Goal: Communication & Community: Answer question/provide support

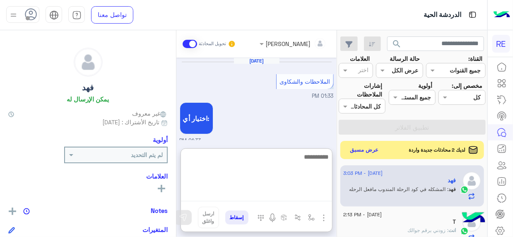
scroll to position [555, 0]
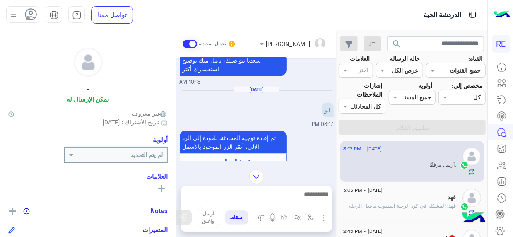
scroll to position [716, 0]
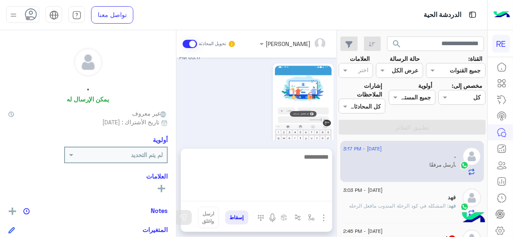
click at [322, 192] on textarea at bounding box center [256, 177] width 151 height 50
type textarea "**********"
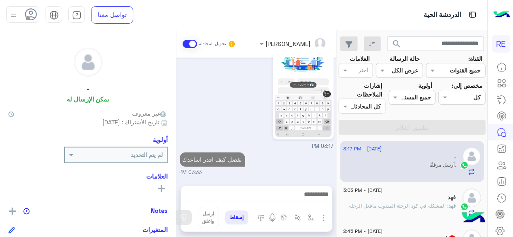
scroll to position [760, 0]
click at [383, 205] on span ": المشكله في كود الرحلة المندوب مافعل الرحله" at bounding box center [398, 205] width 99 height 6
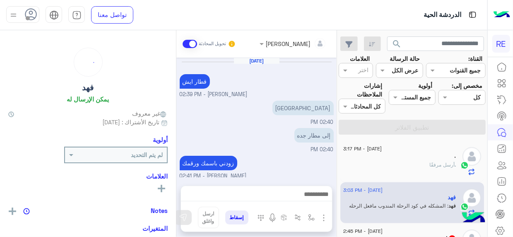
scroll to position [190, 0]
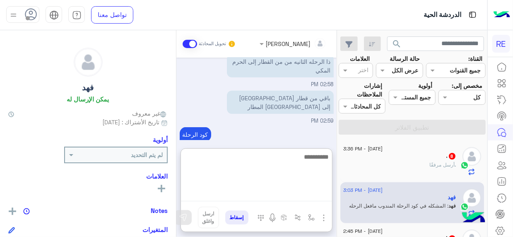
click at [308, 198] on textarea at bounding box center [256, 177] width 151 height 50
type textarea "**********"
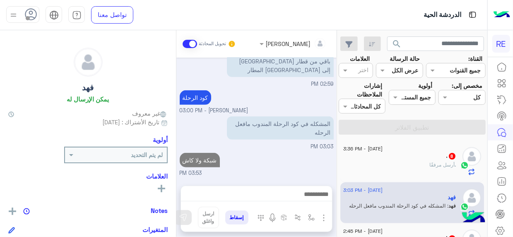
scroll to position [231, 0]
click at [373, 170] on div ". أرسل مرفقًا" at bounding box center [399, 168] width 113 height 14
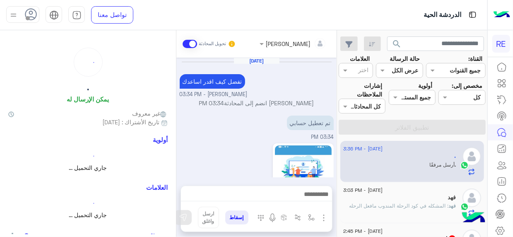
scroll to position [382, 0]
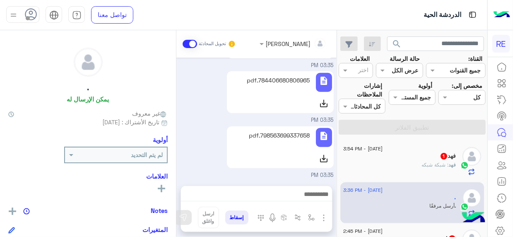
click at [418, 165] on div "فهد : شبكة شبكه" at bounding box center [399, 168] width 113 height 14
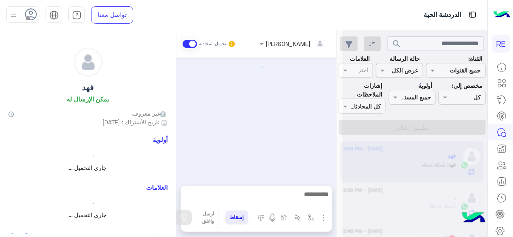
scroll to position [207, 0]
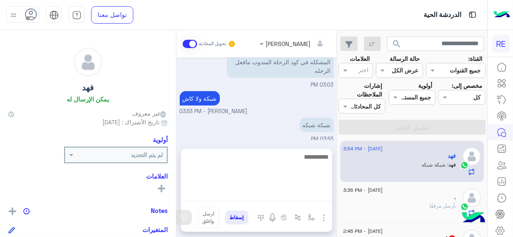
click at [301, 198] on textarea at bounding box center [256, 177] width 151 height 50
type textarea "*********"
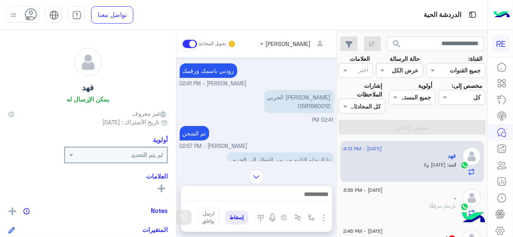
scroll to position [5, 0]
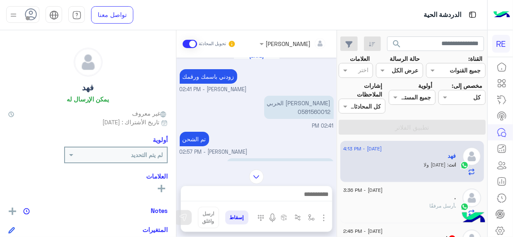
click at [253, 181] on img at bounding box center [256, 176] width 14 height 14
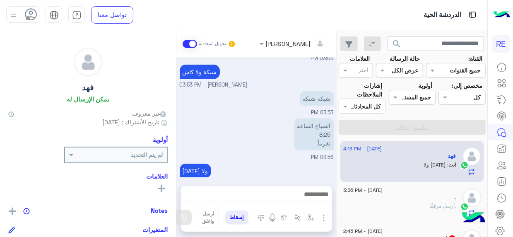
scroll to position [2, 0]
click at [408, 209] on div ". أرسل مرفقًا" at bounding box center [399, 207] width 113 height 14
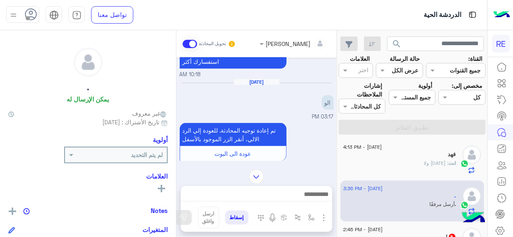
scroll to position [617, 0]
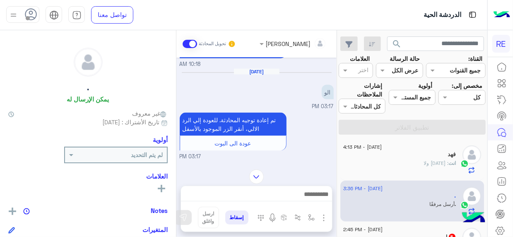
click at [168, 144] on div ". يمكن الإرسال له غير معروف تاريخ الأشتراك : 02/27/2025 أولوية لم يتم التحديد ا…" at bounding box center [88, 132] width 176 height 204
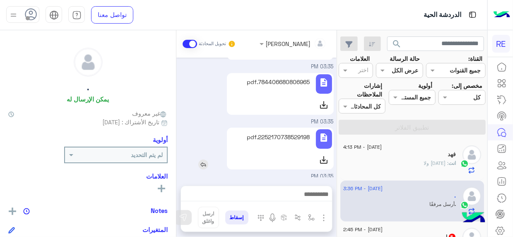
click at [327, 155] on icon at bounding box center [324, 160] width 10 height 10
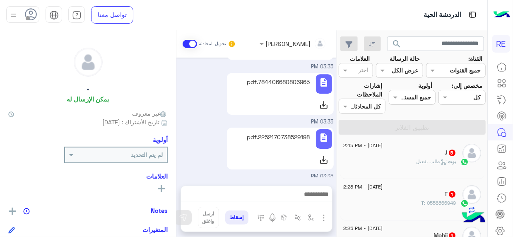
scroll to position [88, 0]
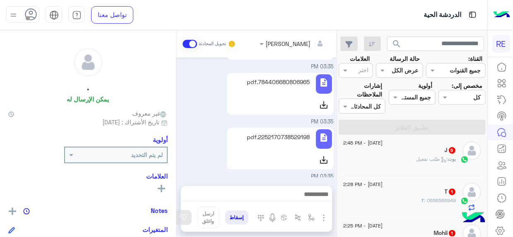
click at [412, 159] on div "بوت : طلب تفعيل" at bounding box center [399, 162] width 113 height 14
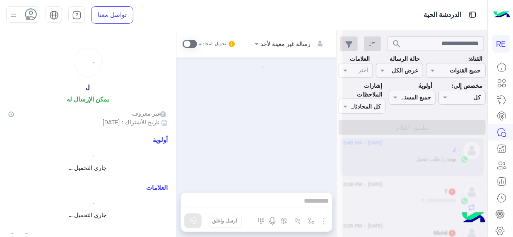
scroll to position [805, 0]
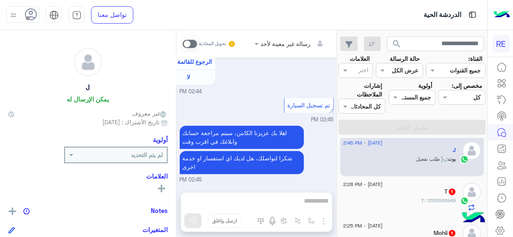
click at [316, 201] on div "رسالة غير معينة لأحد تحويل المحادثة Sep 8, 2025 السلام عليكم 02:44 PM وعليكم ال…" at bounding box center [256, 135] width 160 height 210
click at [195, 46] on span at bounding box center [190, 44] width 14 height 8
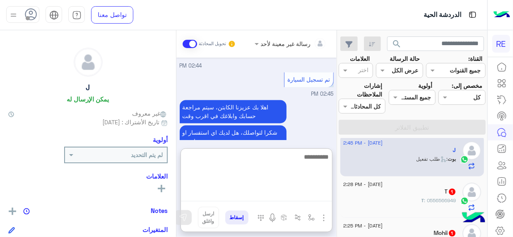
click at [312, 198] on textarea at bounding box center [256, 177] width 151 height 50
type textarea "**********"
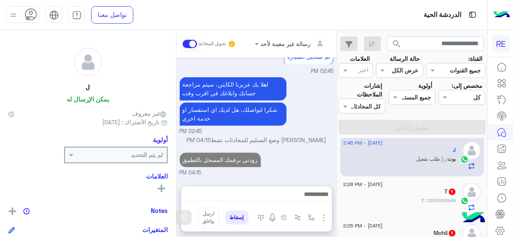
scroll to position [871, 0]
click at [417, 203] on div "T : 0556566949" at bounding box center [399, 204] width 113 height 14
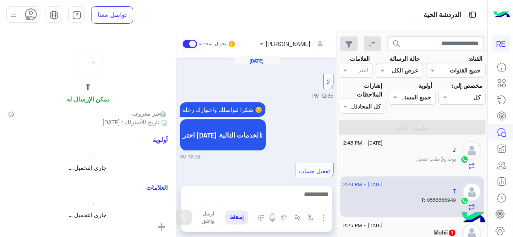
scroll to position [547, 0]
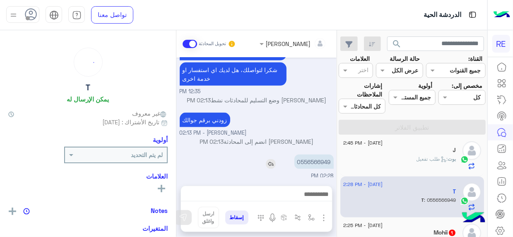
click at [305, 155] on p "0556566949" at bounding box center [313, 161] width 39 height 14
copy p "0556566949"
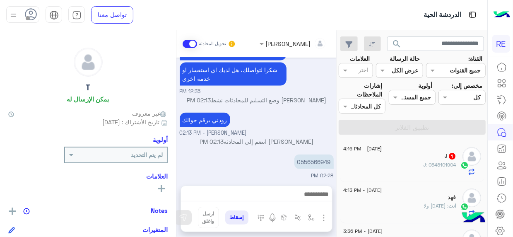
click at [400, 197] on div "فهد" at bounding box center [399, 198] width 113 height 9
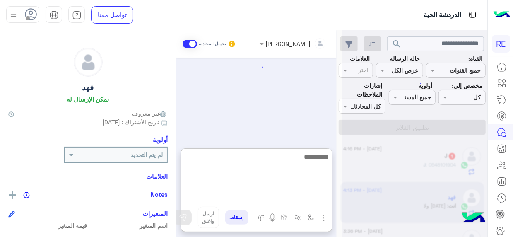
click at [316, 196] on textarea at bounding box center [256, 177] width 151 height 50
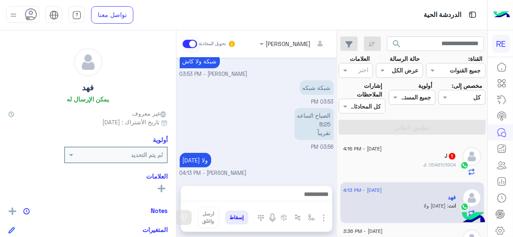
scroll to position [207, 0]
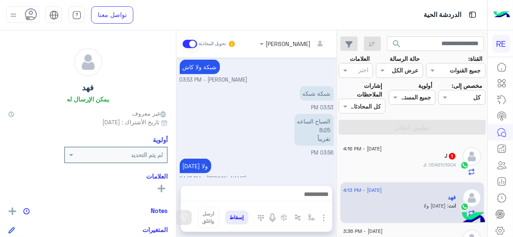
click at [314, 151] on div "Terhal Almodon تحويل المحادثة Sep 8, 2025 فهد منور الحربي 0581560012 02:41 PM ت…" at bounding box center [256, 135] width 160 height 210
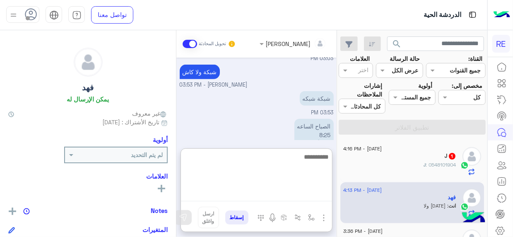
scroll to position [242, 0]
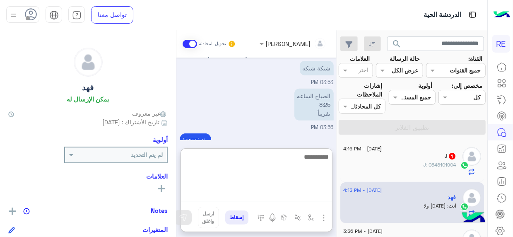
click at [319, 195] on textarea at bounding box center [256, 177] width 151 height 50
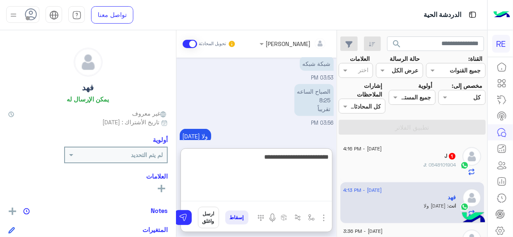
type textarea "**********"
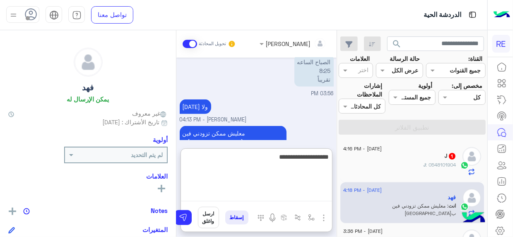
type textarea "**********"
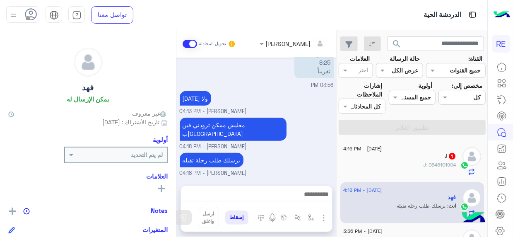
scroll to position [0, 0]
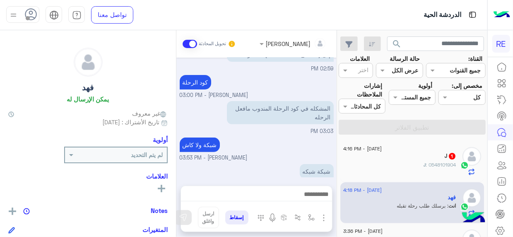
click at [397, 152] on div "J 1" at bounding box center [399, 156] width 113 height 9
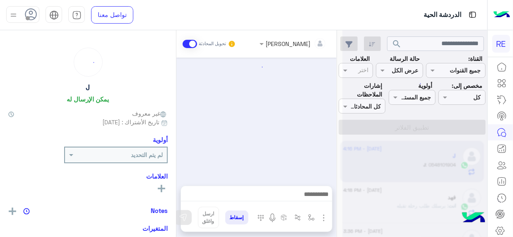
scroll to position [545, 0]
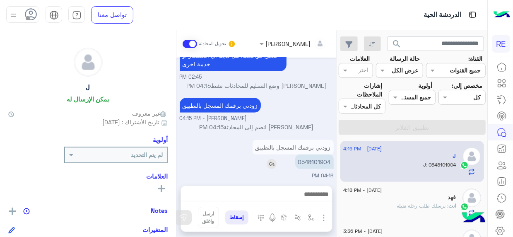
click at [315, 161] on p "0548101904" at bounding box center [314, 161] width 39 height 14
copy p "0548101904"
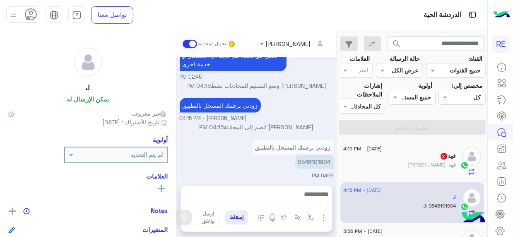
click at [388, 153] on div "فهد 2" at bounding box center [399, 156] width 113 height 9
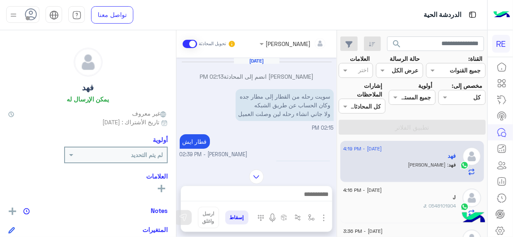
scroll to position [275, 0]
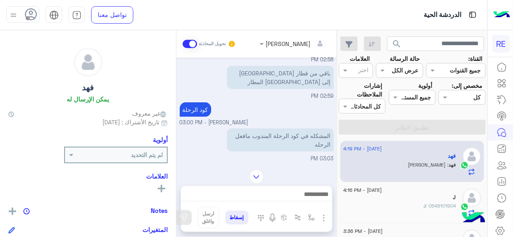
click at [178, 114] on div "Sep 8, 2025 Terhal Almodon انضم إلى المحادثة 02:13 PM سويت رحله من القطار إلى م…" at bounding box center [256, 110] width 160 height 104
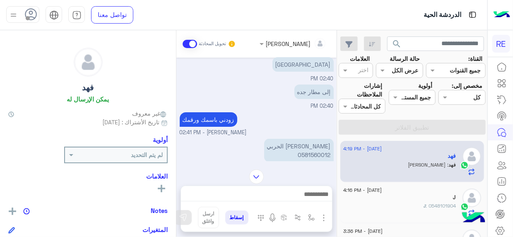
scroll to position [105, 0]
click at [326, 152] on p "فهد منور الحربي 0581560012" at bounding box center [299, 148] width 70 height 23
copy p "0581560012"
click at [257, 176] on img at bounding box center [256, 176] width 14 height 14
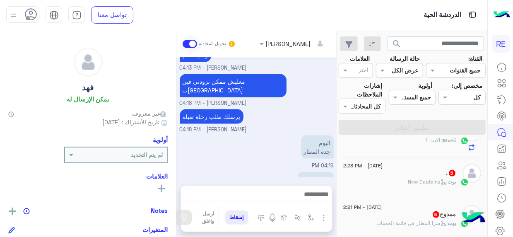
scroll to position [159, 0]
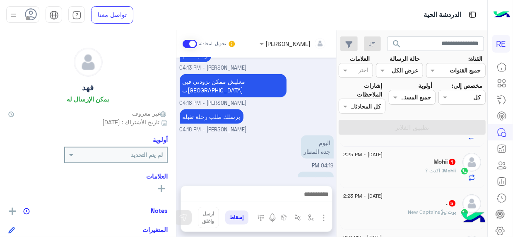
click at [425, 165] on div "Mohii 1" at bounding box center [399, 162] width 113 height 9
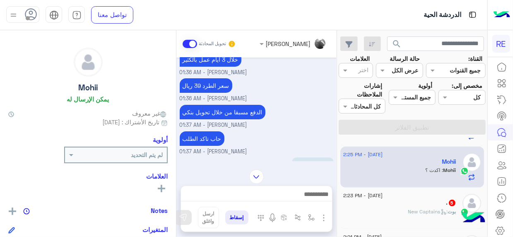
scroll to position [162, 0]
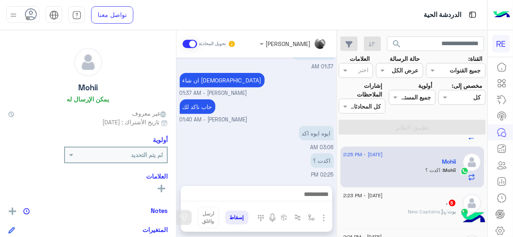
click at [411, 209] on span ": New Captains" at bounding box center [428, 211] width 40 height 6
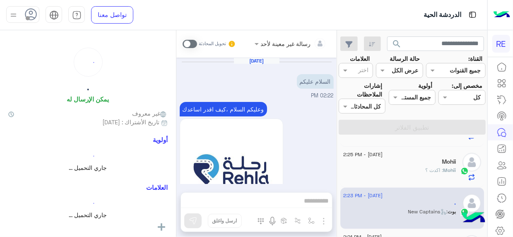
scroll to position [770, 0]
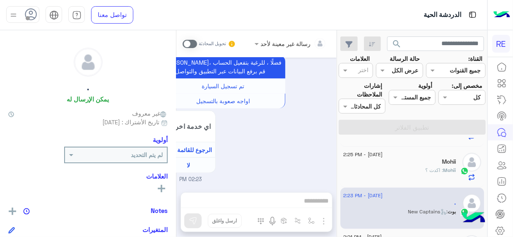
click at [337, 162] on mat-drawer "رسالة غير معينة لأحد تحويل المحادثة Sep 8, 2025 السلام عليكم 02:22 PM وعليكم ال…" at bounding box center [168, 135] width 337 height 210
click at [337, 163] on mat-drawer "رسالة غير معينة لأحد تحويل المحادثة Sep 8, 2025 السلام عليكم 02:22 PM وعليكم ال…" at bounding box center [168, 135] width 337 height 210
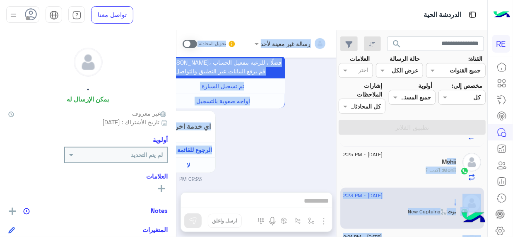
click at [338, 165] on mat-drawer-container "search القناة: القناه جميع القنوات حالة الرسالة القناه عرض الكل العلامات اختر م…" at bounding box center [243, 135] width 487 height 210
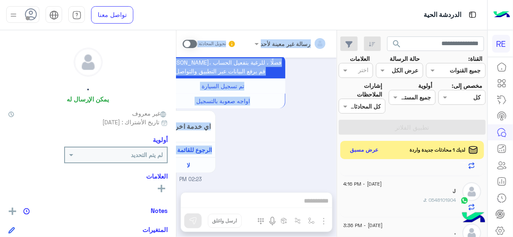
scroll to position [0, 0]
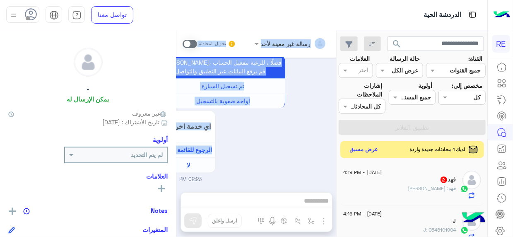
click at [365, 150] on button "عرض مسبق" at bounding box center [364, 149] width 35 height 11
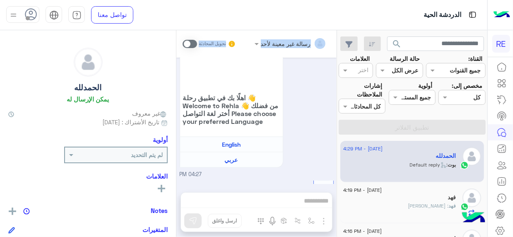
scroll to position [1357, 0]
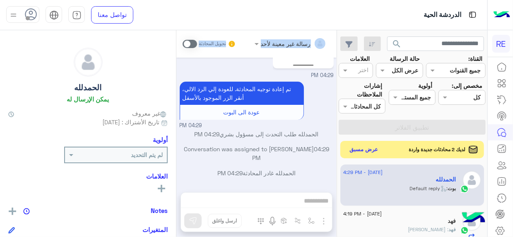
click at [360, 154] on button "عرض مسبق" at bounding box center [364, 149] width 35 height 11
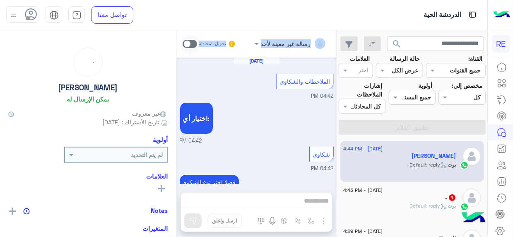
scroll to position [423, 0]
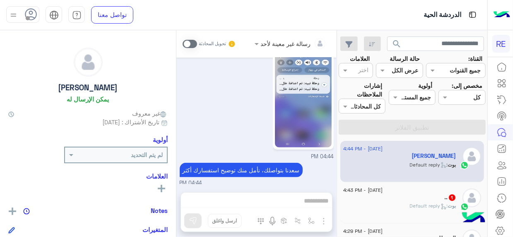
click at [339, 148] on div "8 September - 4:44 PM ابو نبيل بوت : Default reply 8 September - 4:43 PM .. 1 ب…" at bounding box center [412, 189] width 150 height 102
click at [340, 147] on div "8 September - 4:44 PM ابو نبيل بوت : Default reply 8 September - 4:43 PM .. 1 ب…" at bounding box center [412, 189] width 150 height 102
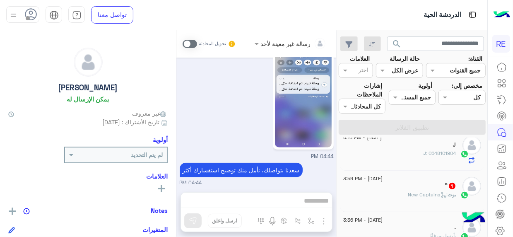
scroll to position [195, 0]
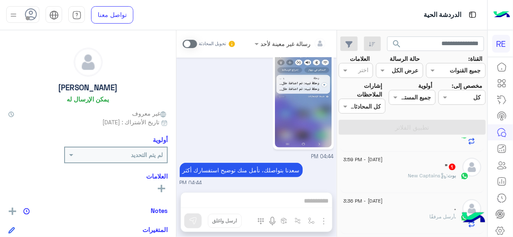
click at [415, 177] on p "بوت : New Captains" at bounding box center [432, 175] width 48 height 7
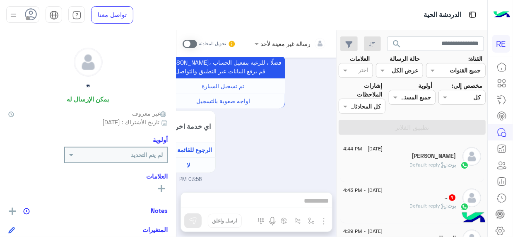
click at [389, 205] on div "بوت : Default reply" at bounding box center [399, 209] width 113 height 14
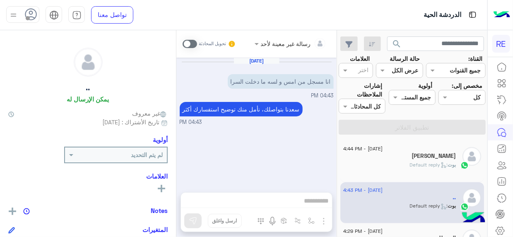
click at [195, 46] on span at bounding box center [190, 44] width 14 height 8
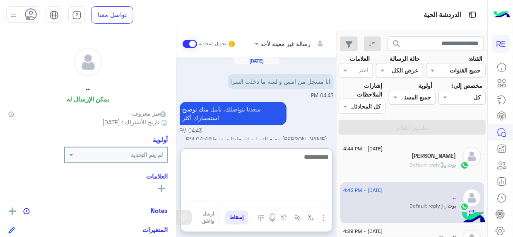
click at [320, 198] on textarea at bounding box center [256, 177] width 151 height 50
type textarea "**********"
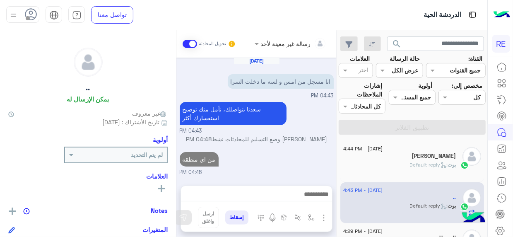
drag, startPoint x: 340, startPoint y: 141, endPoint x: 340, endPoint y: 116, distance: 25.3
click at [340, 116] on div "search القناة: القناه جميع القنوات حالة الرسالة القناه عرض الكل العلامات اختر م…" at bounding box center [412, 135] width 150 height 210
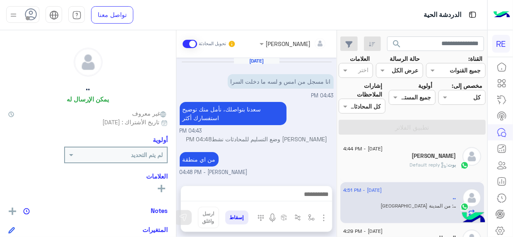
scroll to position [41, 0]
